Goal: Information Seeking & Learning: Learn about a topic

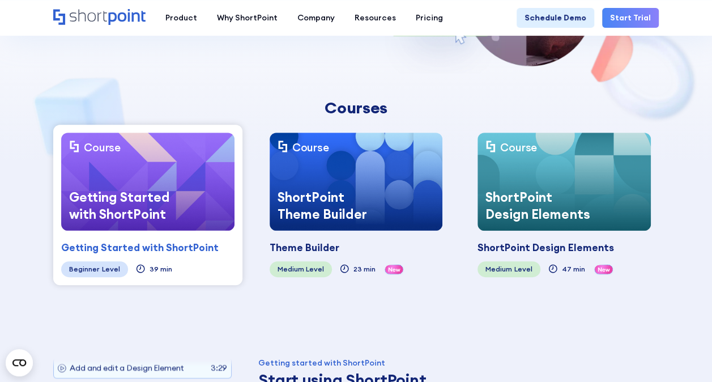
scroll to position [170, 0]
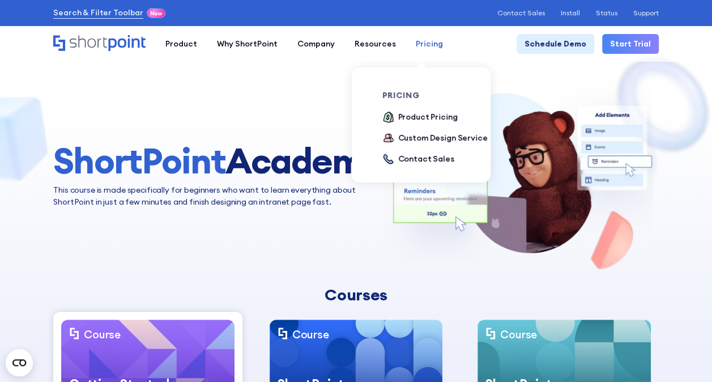
click at [424, 41] on div "Pricing" at bounding box center [429, 44] width 27 height 12
click at [425, 118] on div "Product Pricing" at bounding box center [427, 117] width 59 height 12
